Goal: Task Accomplishment & Management: Complete application form

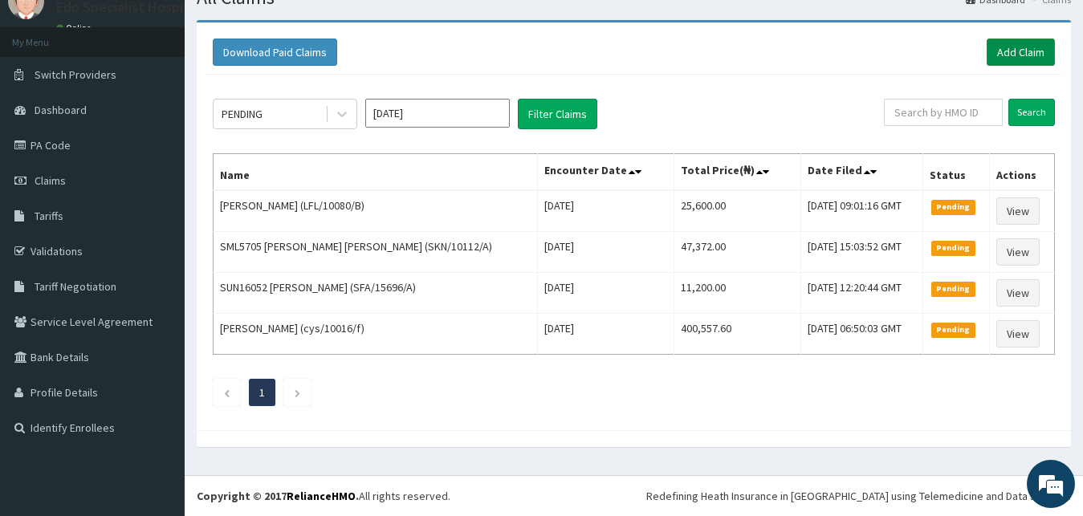
click at [1036, 45] on link "Add Claim" at bounding box center [1021, 52] width 68 height 27
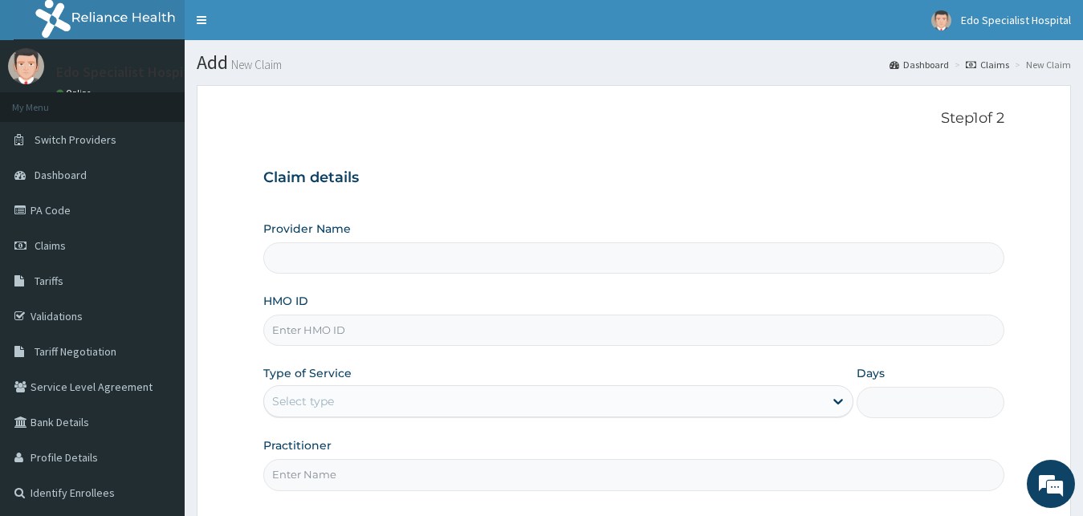
click at [294, 334] on input "HMO ID" at bounding box center [634, 330] width 742 height 31
type input "CYS/10016/B"
click at [298, 428] on div "Provider Name HMO ID CYS/10016/B Type of Service Select type Days Practitioner" at bounding box center [634, 356] width 742 height 270
click at [299, 411] on div "Select type" at bounding box center [544, 402] width 560 height 26
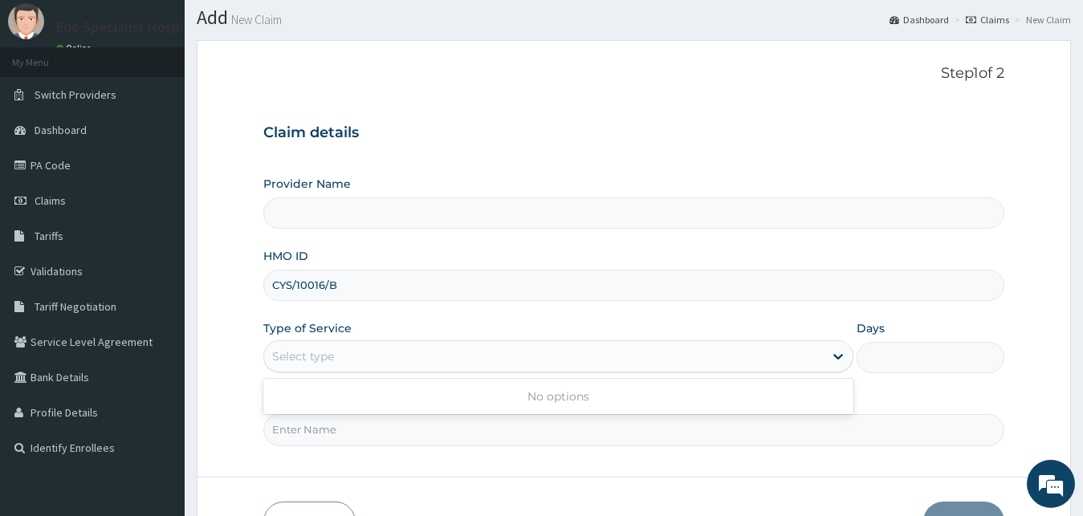
scroll to position [82, 0]
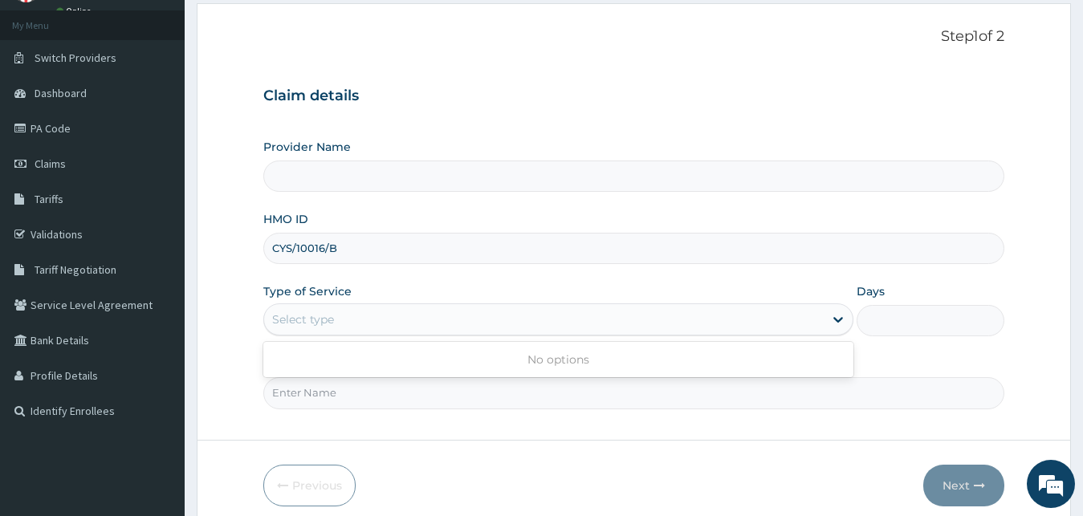
click at [588, 428] on form "Step 1 of 2 Claim details Provider Name HMO ID CYS/10016/B Type of Service Use …" at bounding box center [634, 266] width 874 height 527
click at [366, 316] on div "Select type" at bounding box center [544, 320] width 560 height 26
click at [650, 421] on form "Step 1 of 2 Claim details Provider Name HMO ID CYS/10016/B Type of Service Use …" at bounding box center [634, 266] width 874 height 527
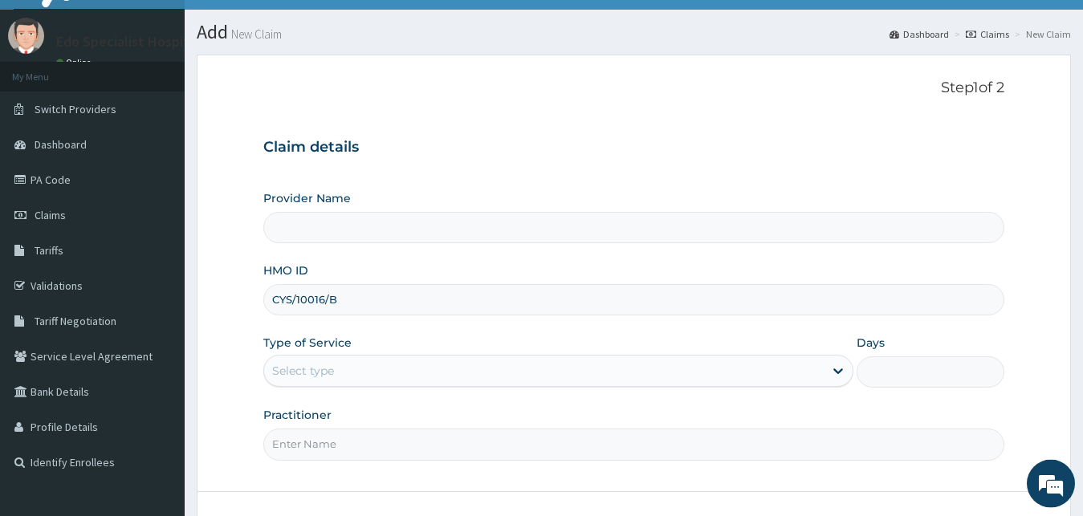
scroll to position [0, 0]
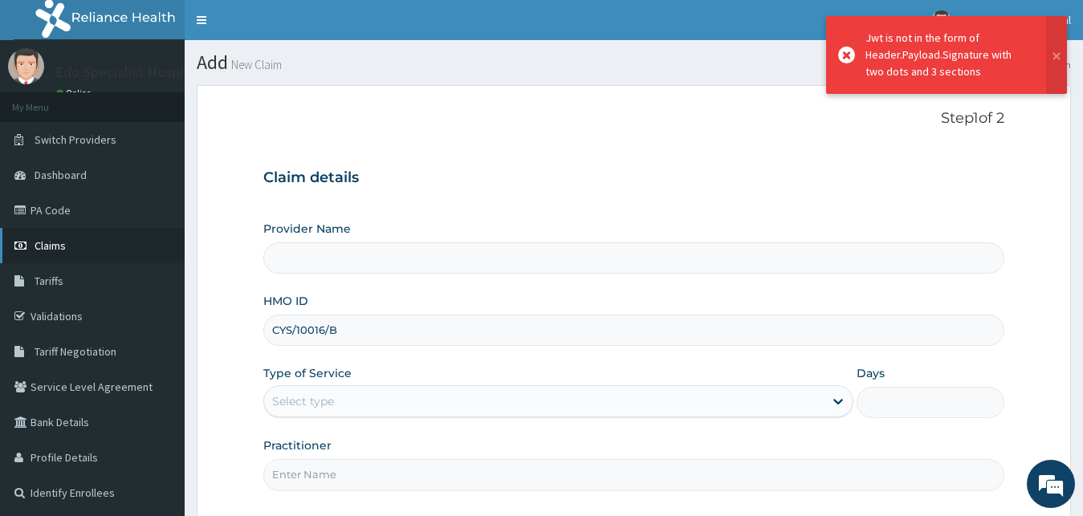
click at [48, 250] on span "Claims" at bounding box center [50, 245] width 31 height 14
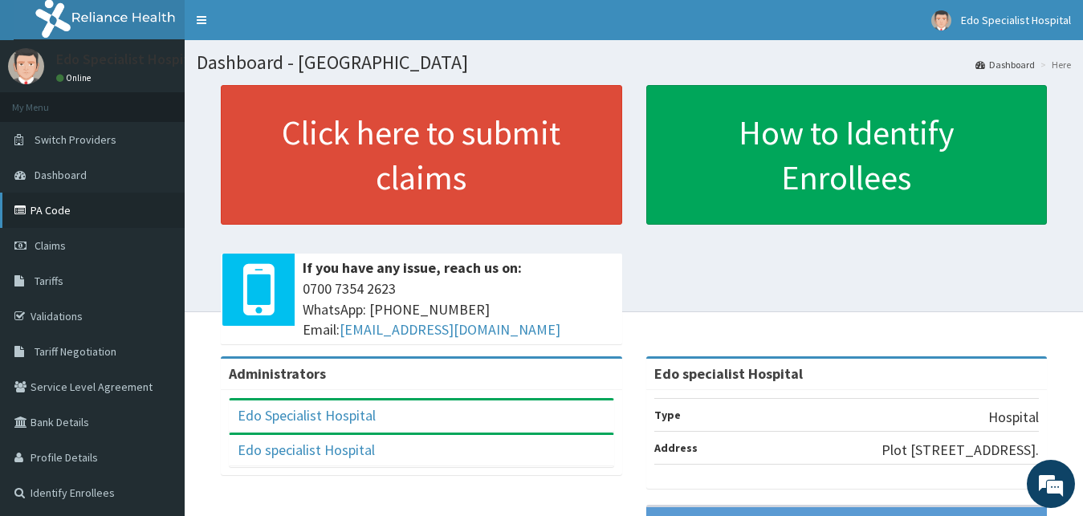
click at [65, 218] on link "PA Code" at bounding box center [92, 210] width 185 height 35
click at [77, 210] on link "PA Code" at bounding box center [92, 210] width 185 height 35
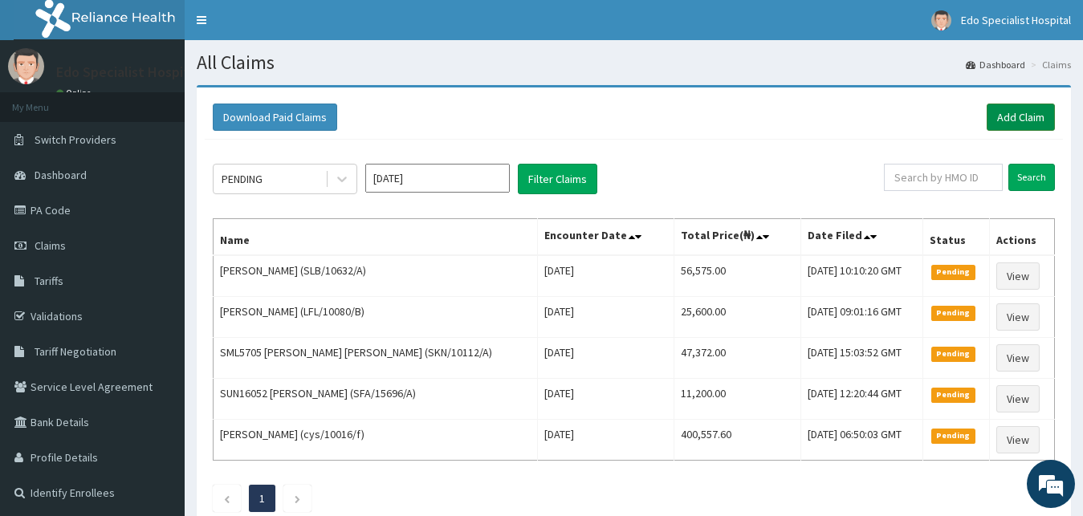
click at [1049, 116] on link "Add Claim" at bounding box center [1021, 117] width 68 height 27
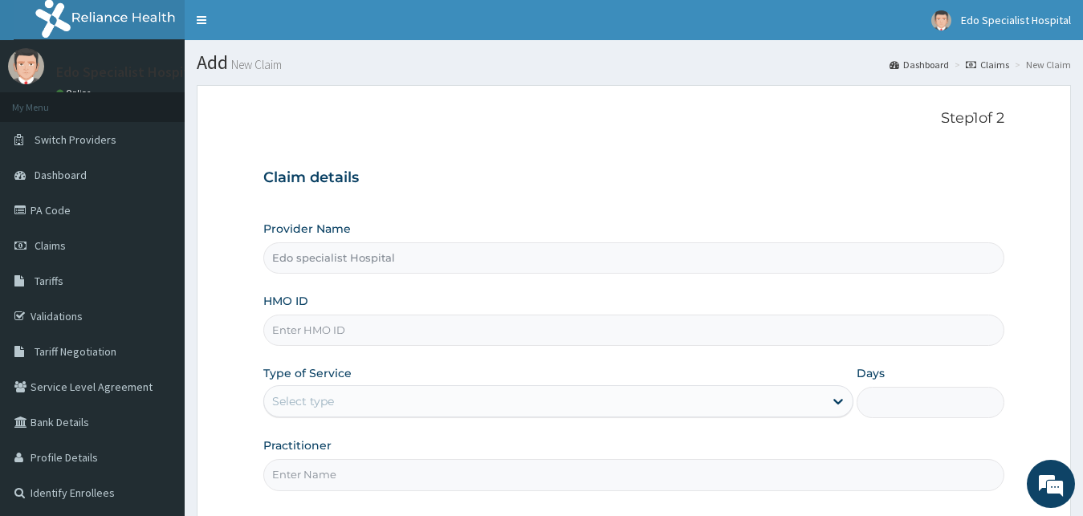
type input "Edo specialist Hospital"
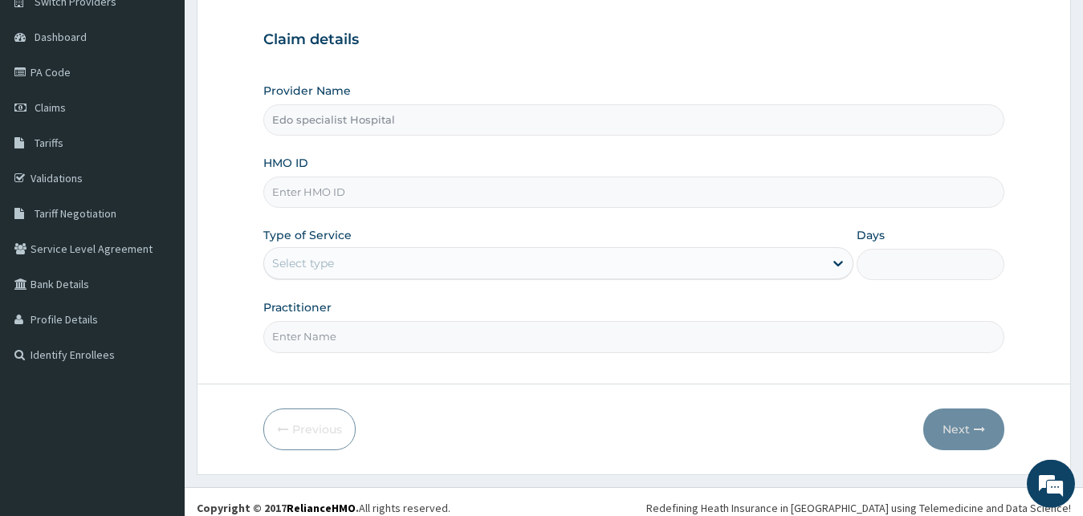
scroll to position [150, 0]
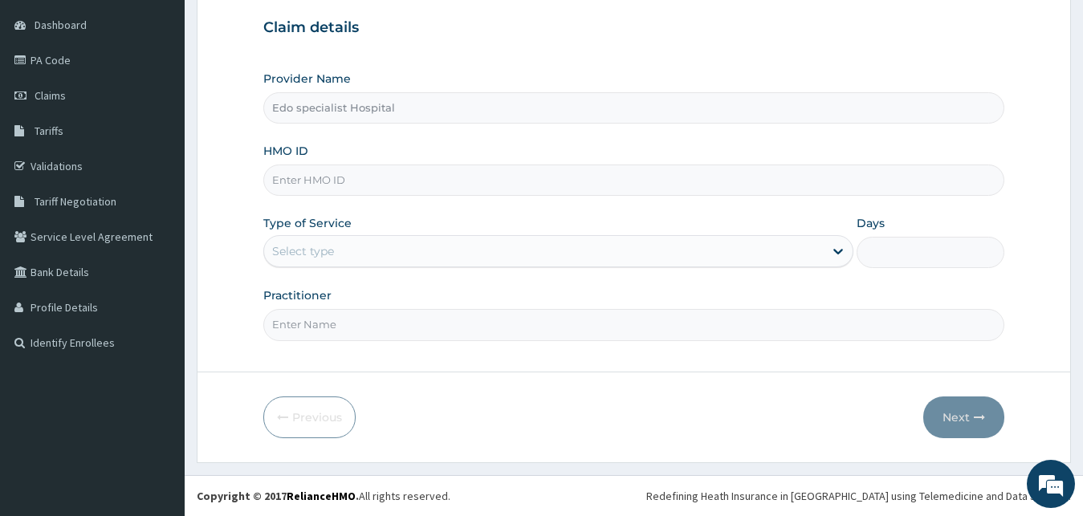
click at [346, 191] on input "HMO ID" at bounding box center [634, 180] width 742 height 31
type input "CYS/10016/B"
click at [325, 254] on div "Select type" at bounding box center [303, 251] width 62 height 16
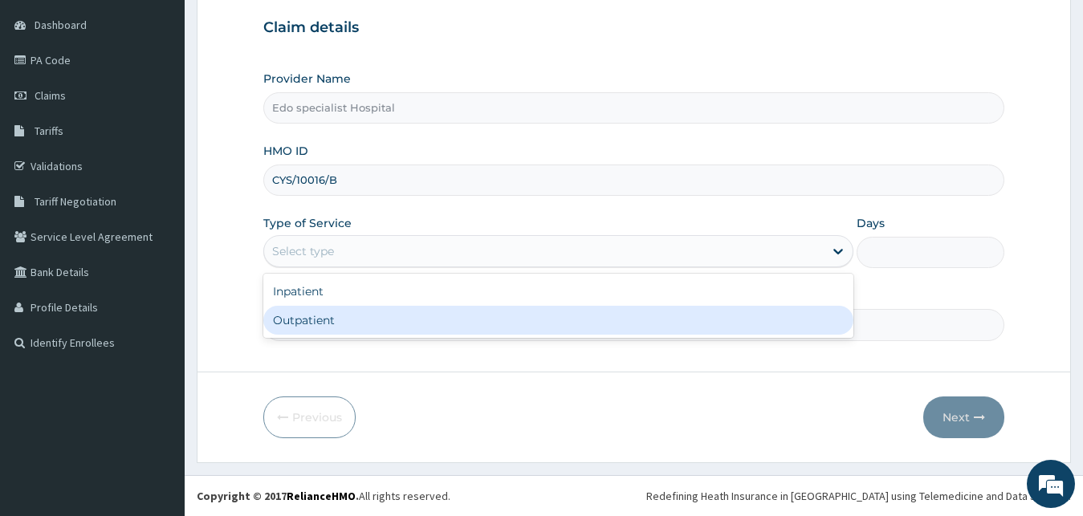
click at [312, 320] on div "Outpatient" at bounding box center [558, 320] width 591 height 29
type input "1"
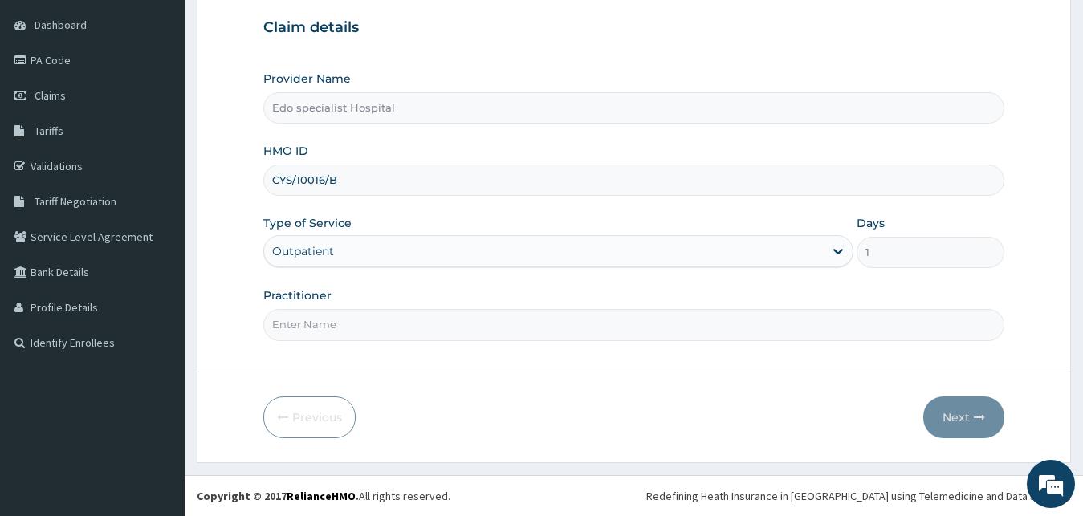
click at [318, 323] on input "Practitioner" at bounding box center [634, 324] width 742 height 31
type input "DR PENDO"
click at [985, 429] on button "Next" at bounding box center [963, 418] width 81 height 42
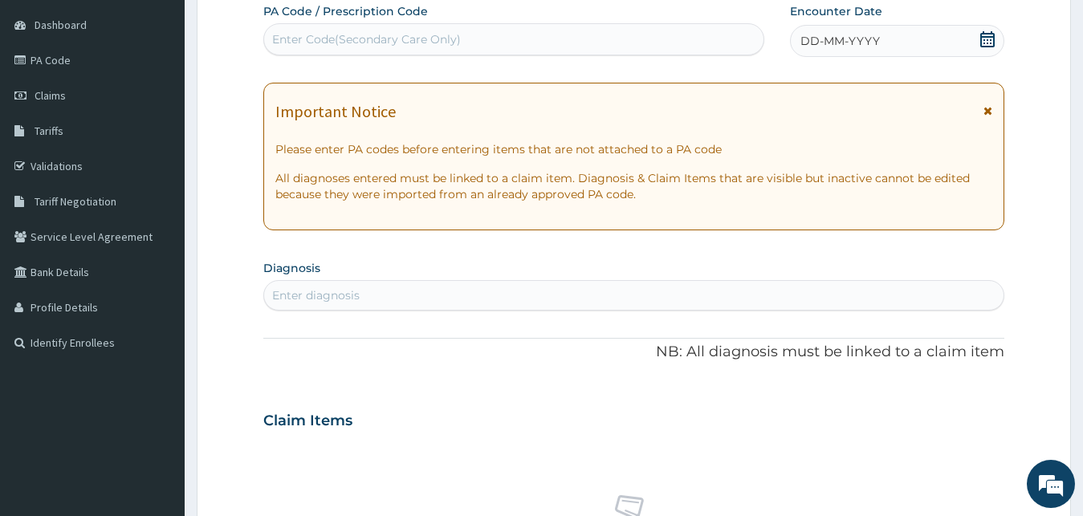
click at [397, 41] on div "Enter Code(Secondary Care Only)" at bounding box center [366, 39] width 189 height 16
type input "PA/DO"
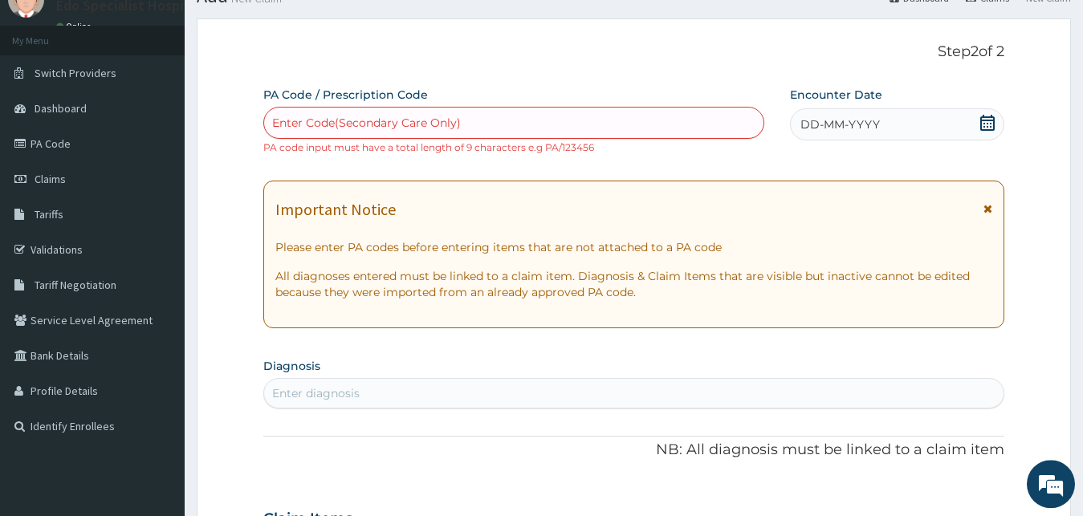
scroll to position [0, 0]
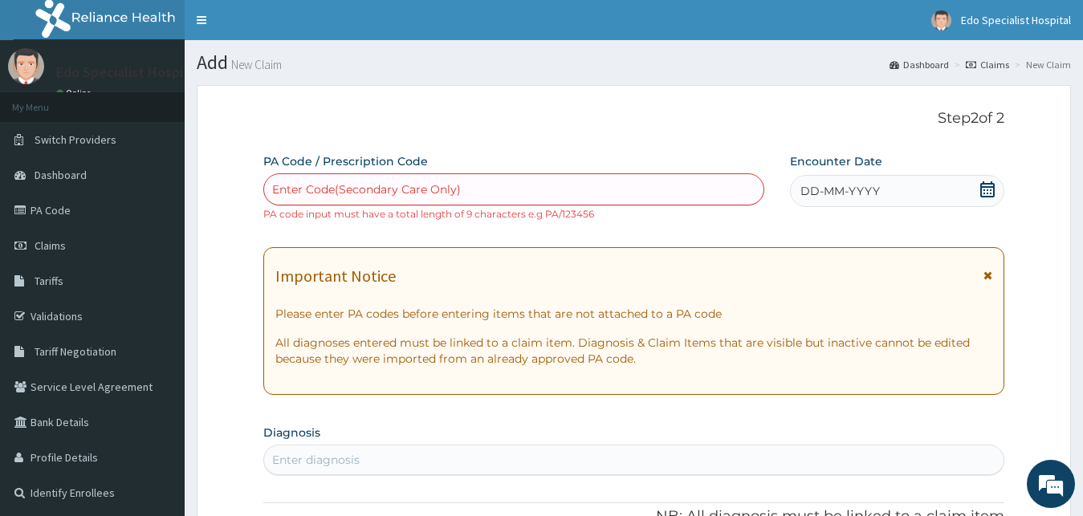
paste input "PA/D0189F"
type input "PA/D0189F"
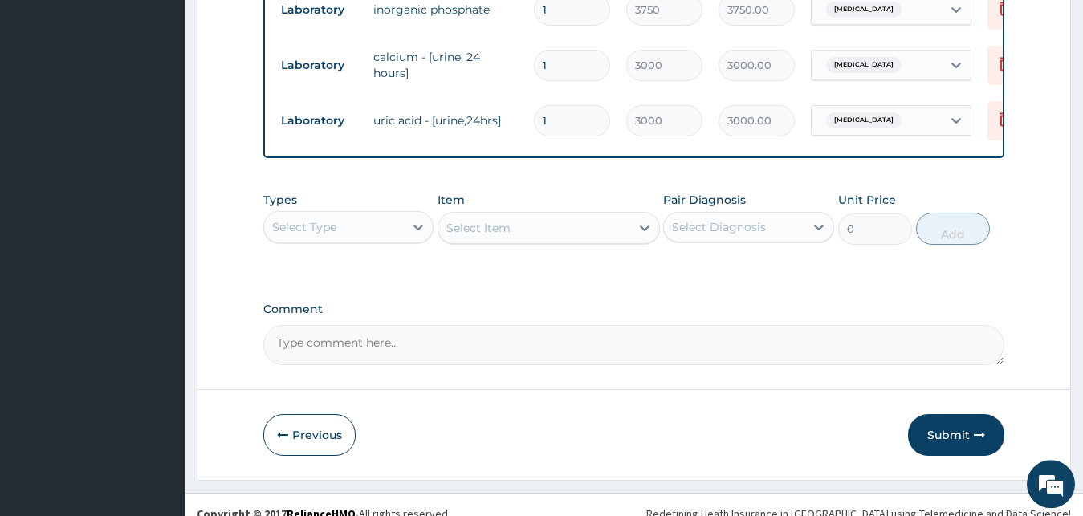
scroll to position [690, 0]
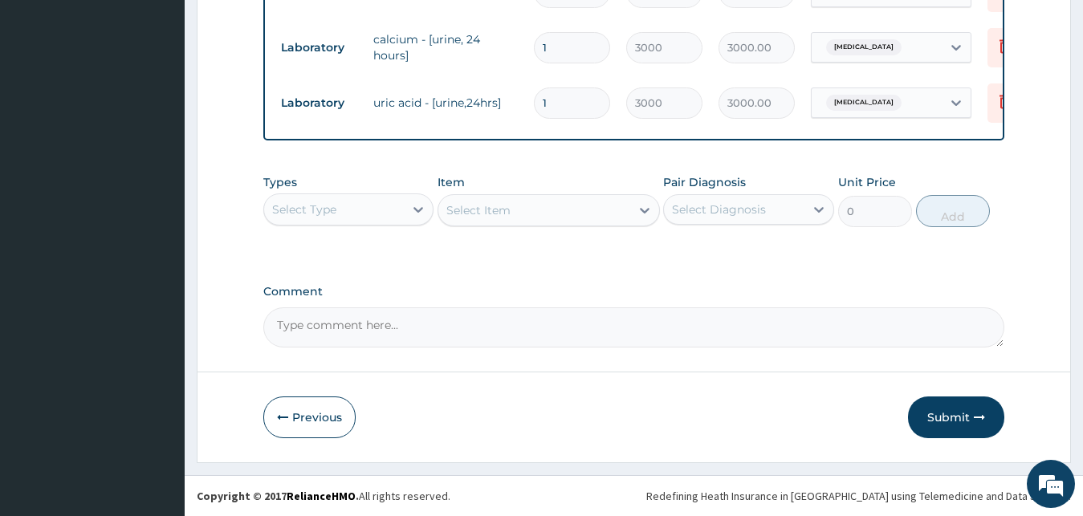
click at [935, 414] on button "Submit" at bounding box center [956, 418] width 96 height 42
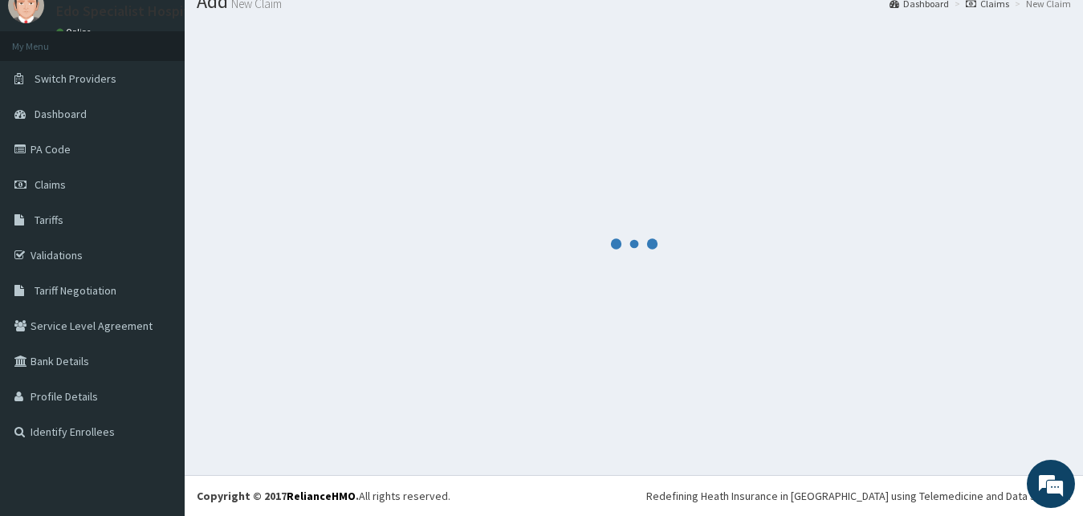
scroll to position [61, 0]
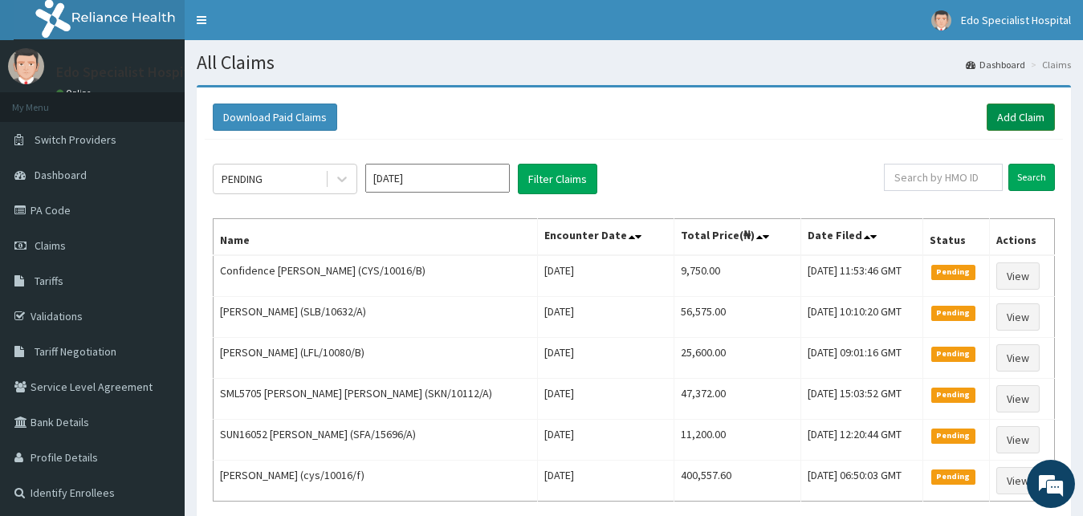
click at [1024, 110] on link "Add Claim" at bounding box center [1021, 117] width 68 height 27
